Goal: Task Accomplishment & Management: Use online tool/utility

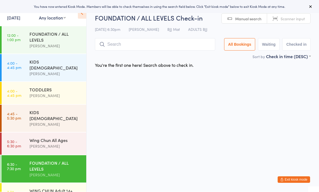
click at [297, 179] on button "Exit kiosk mode" at bounding box center [293, 179] width 32 height 6
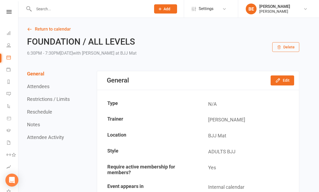
click at [11, 12] on icon at bounding box center [8, 12] width 5 height 4
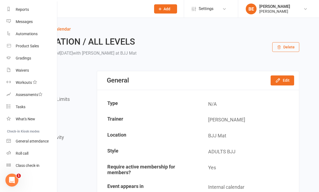
scroll to position [68, 0]
click at [38, 164] on div "Class check-in" at bounding box center [28, 165] width 24 height 4
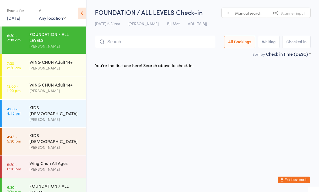
click at [64, 67] on div "[PERSON_NAME]" at bounding box center [55, 68] width 52 height 6
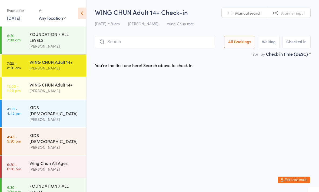
click at [185, 42] on input "search" at bounding box center [155, 42] width 120 height 12
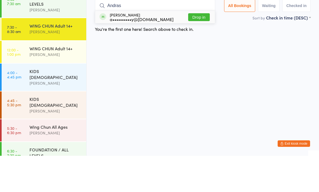
type input "Andras"
click at [198, 49] on button "Drop in" at bounding box center [199, 53] width 22 height 8
